Goal: Find specific page/section: Find specific page/section

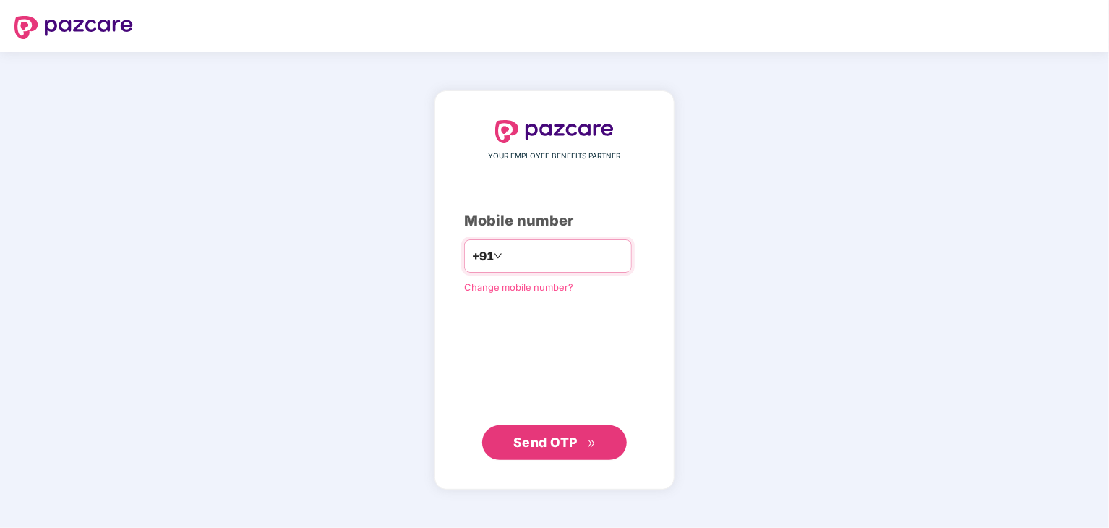
type input "**********"
click at [557, 446] on span "Send OTP" at bounding box center [545, 442] width 64 height 15
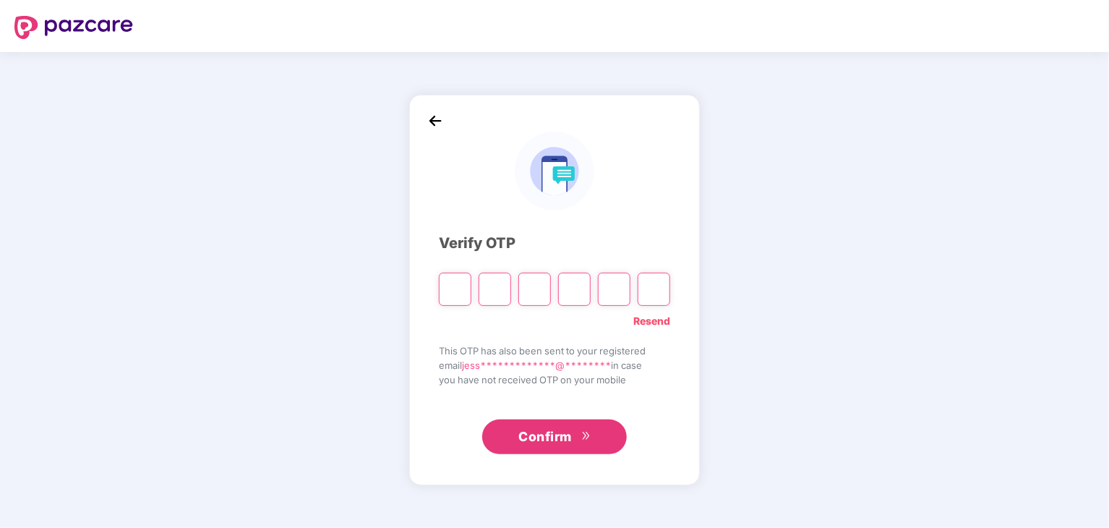
paste input "*"
type input "*"
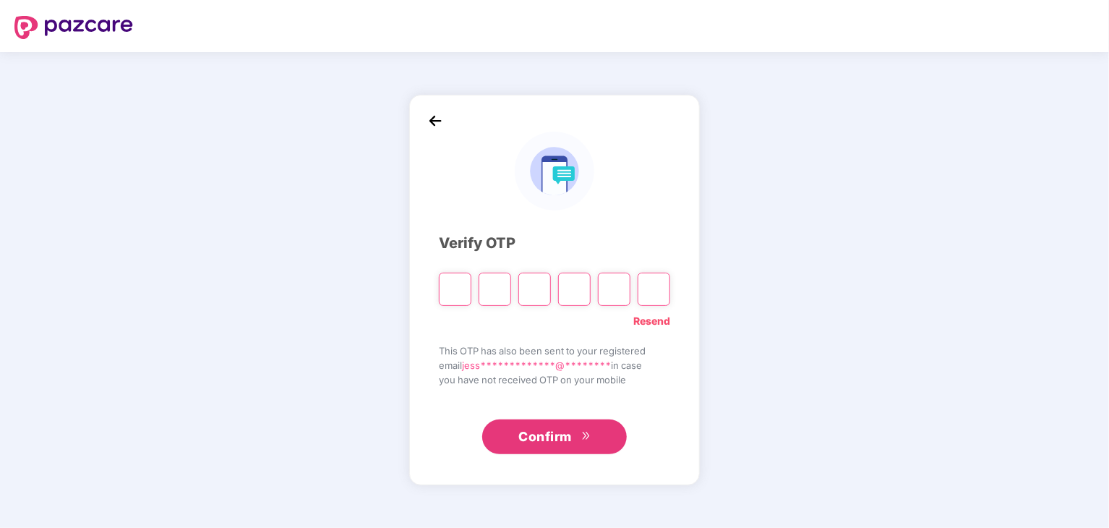
type input "*"
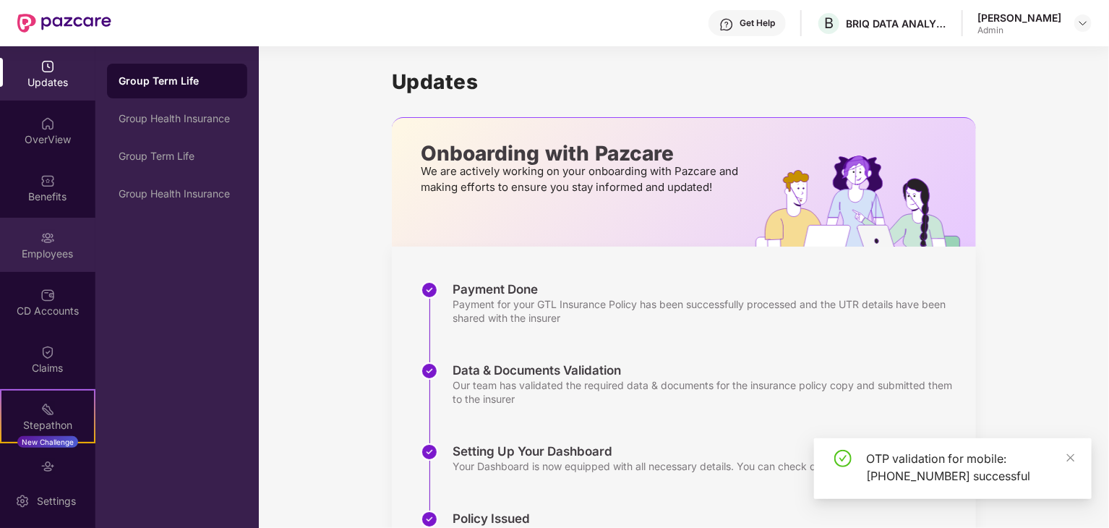
click at [73, 249] on div "Employees" at bounding box center [47, 254] width 95 height 14
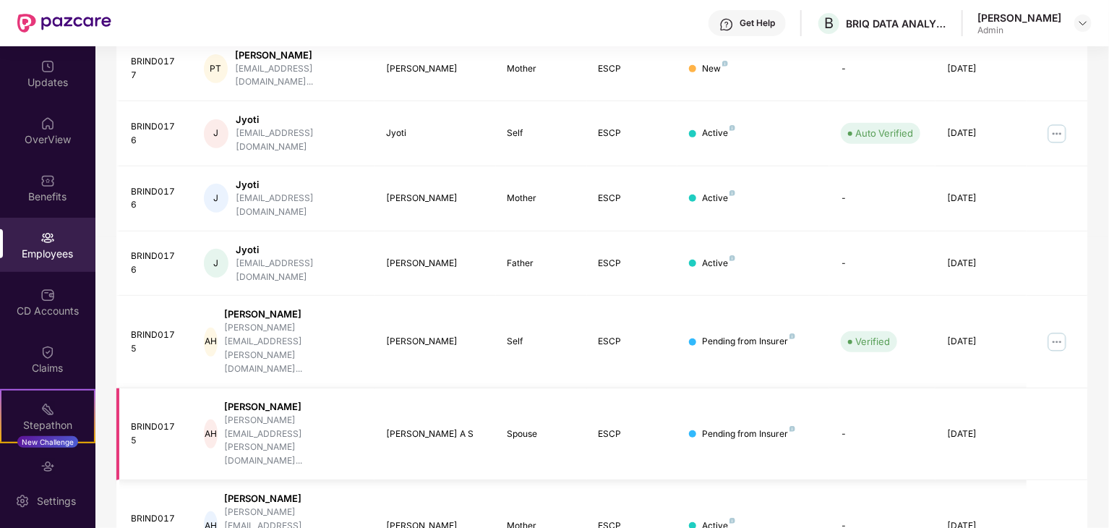
scroll to position [359, 0]
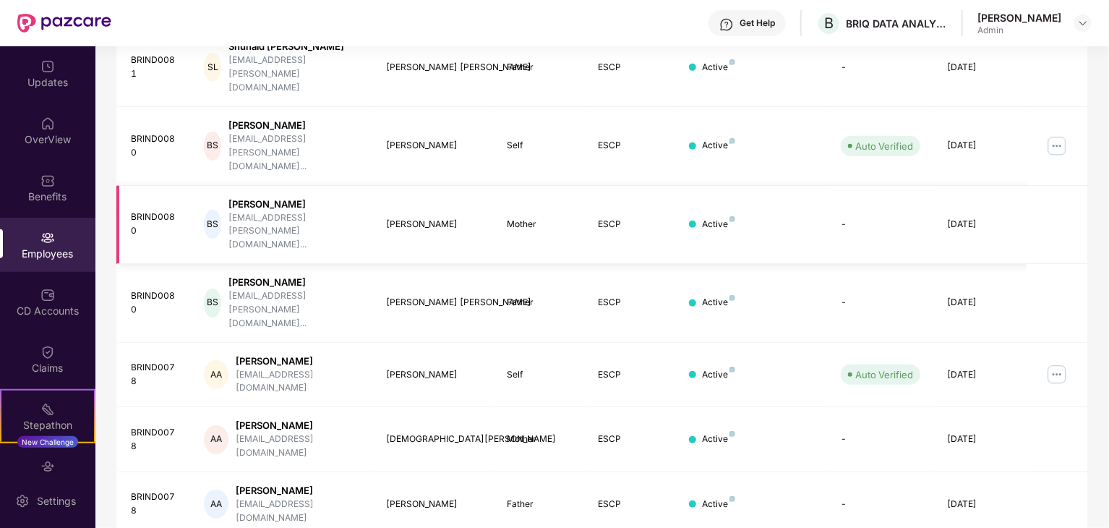
scroll to position [0, 0]
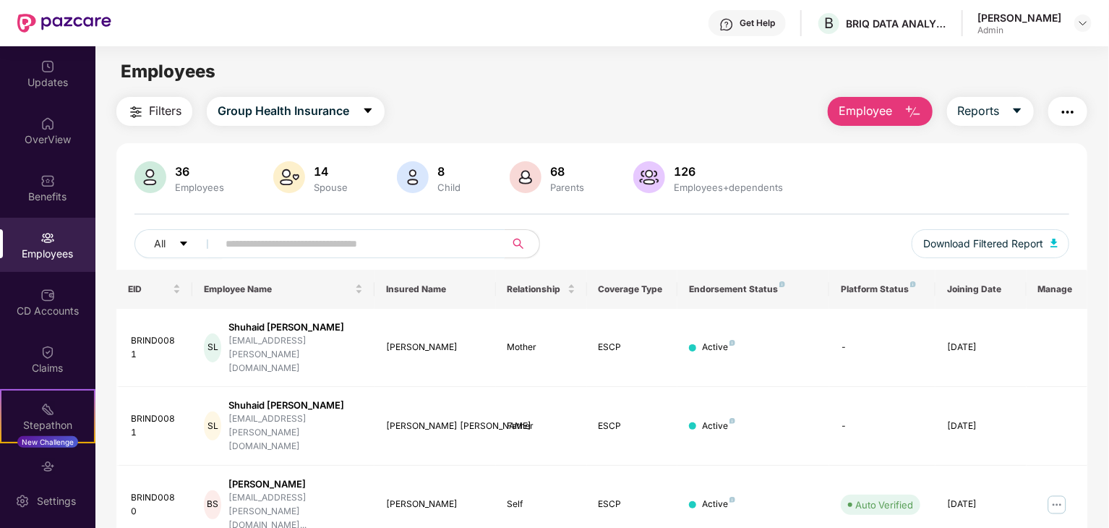
click at [289, 241] on input "text" at bounding box center [356, 244] width 260 height 22
type input "****"
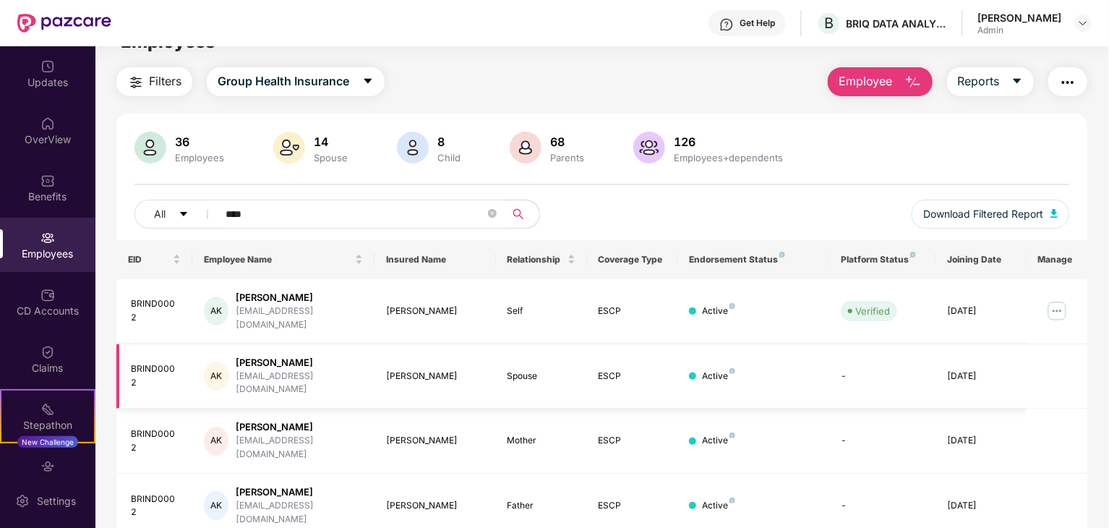
scroll to position [46, 0]
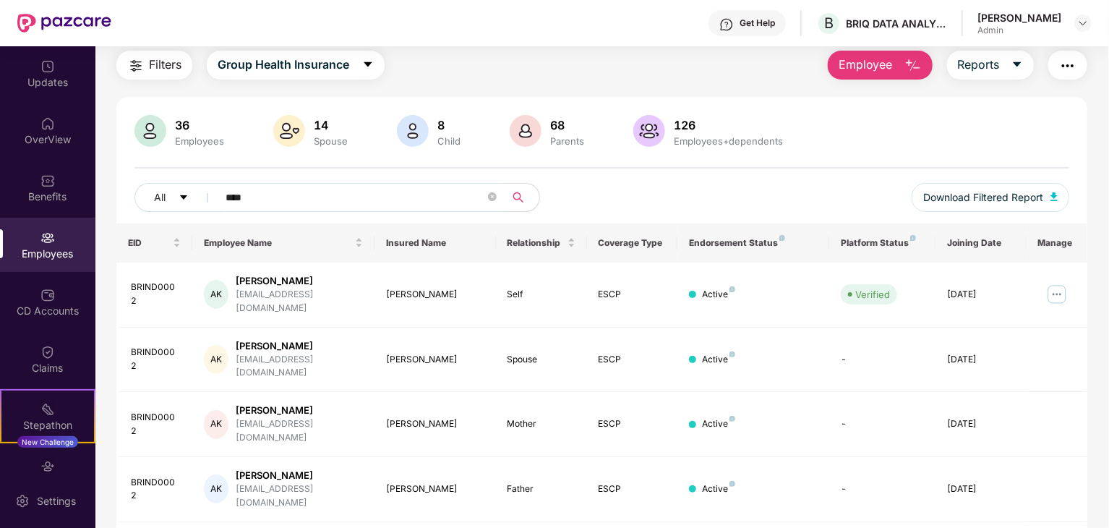
click at [43, 254] on div "Employees" at bounding box center [47, 254] width 95 height 14
click at [58, 244] on div "Employees" at bounding box center [47, 245] width 95 height 54
click at [490, 195] on icon "close-circle" at bounding box center [492, 196] width 9 height 9
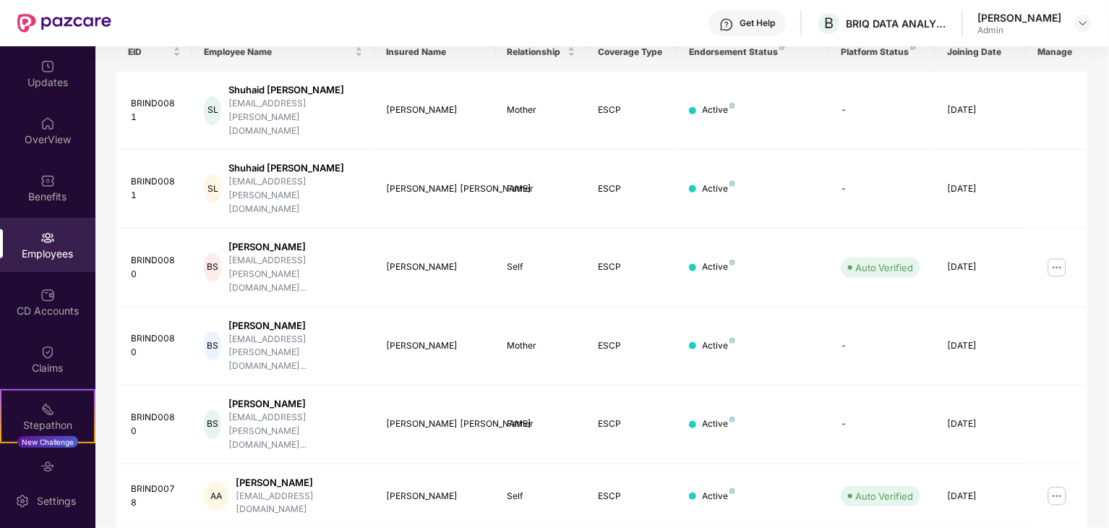
scroll to position [359, 0]
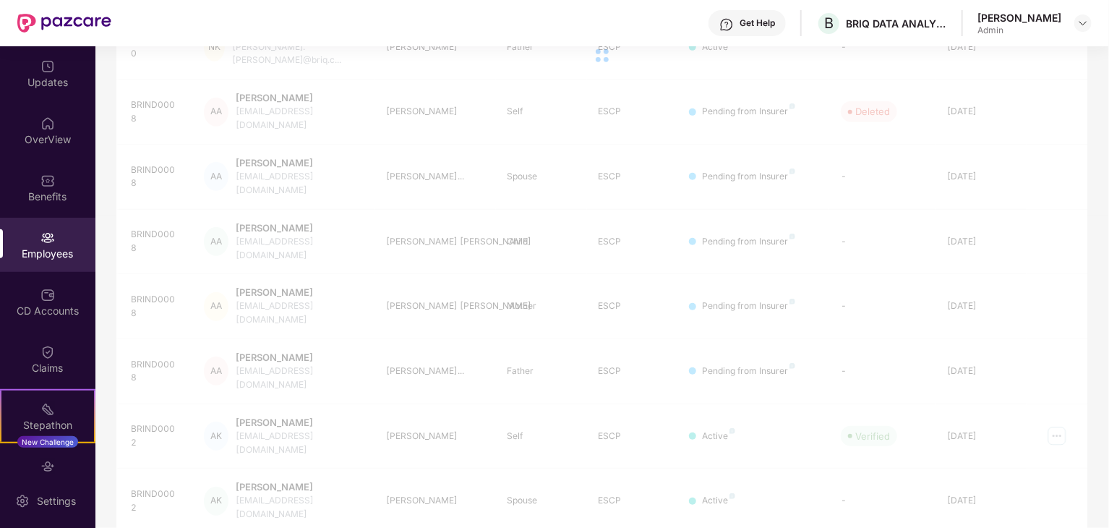
scroll to position [46, 0]
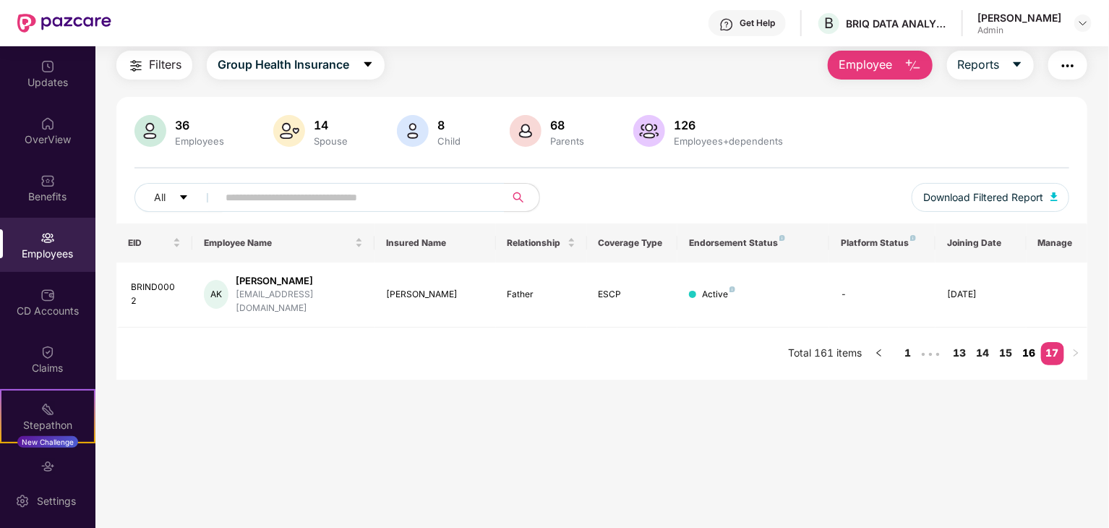
click at [1031, 342] on link "16" at bounding box center [1029, 353] width 23 height 22
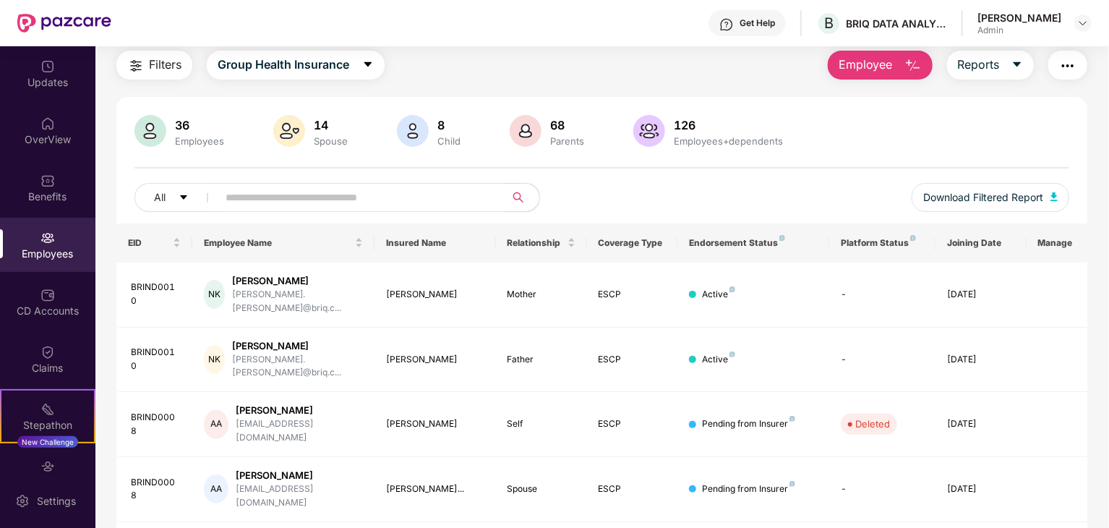
click at [49, 255] on div "Employees" at bounding box center [47, 254] width 95 height 14
